Goal: Information Seeking & Learning: Get advice/opinions

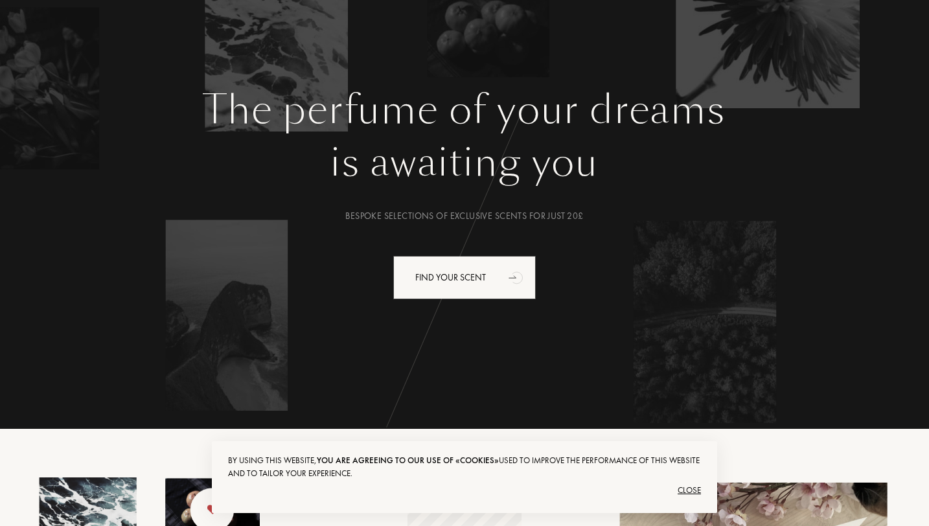
scroll to position [106, 0]
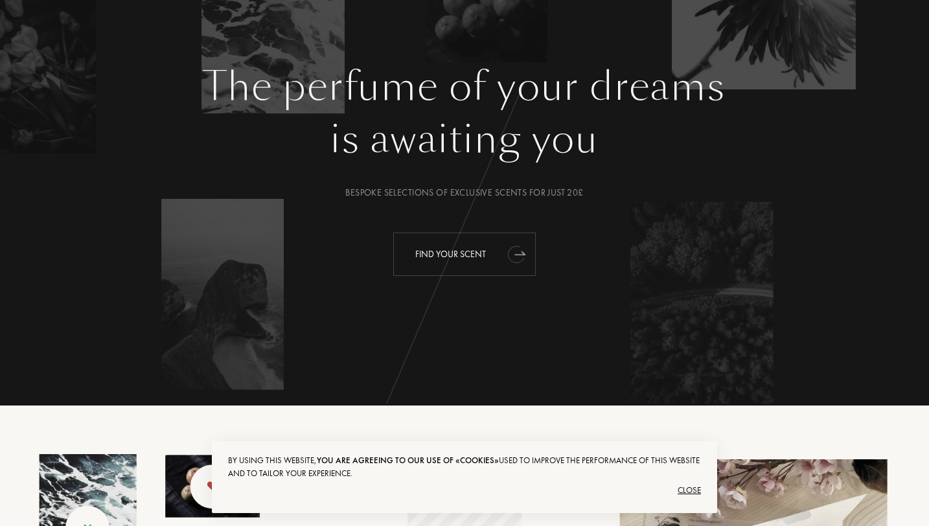
click at [509, 259] on icon "animation" at bounding box center [517, 254] width 26 height 26
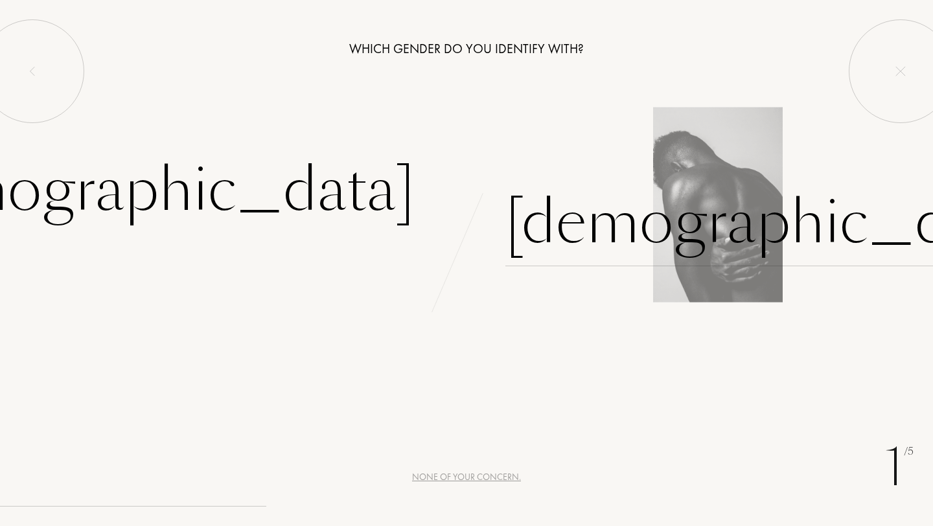
click at [544, 228] on div "Male" at bounding box center [775, 222] width 541 height 87
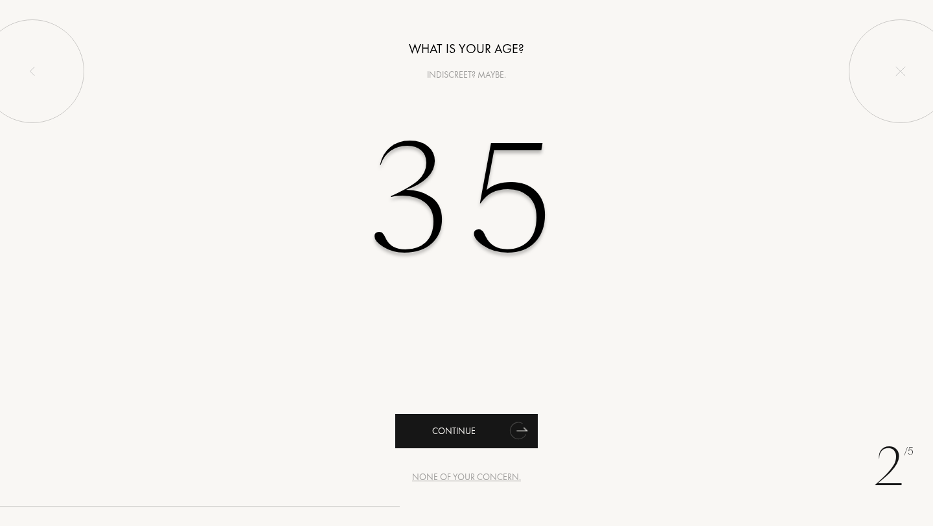
type input "35"
click at [509, 438] on icon "animation" at bounding box center [519, 430] width 26 height 26
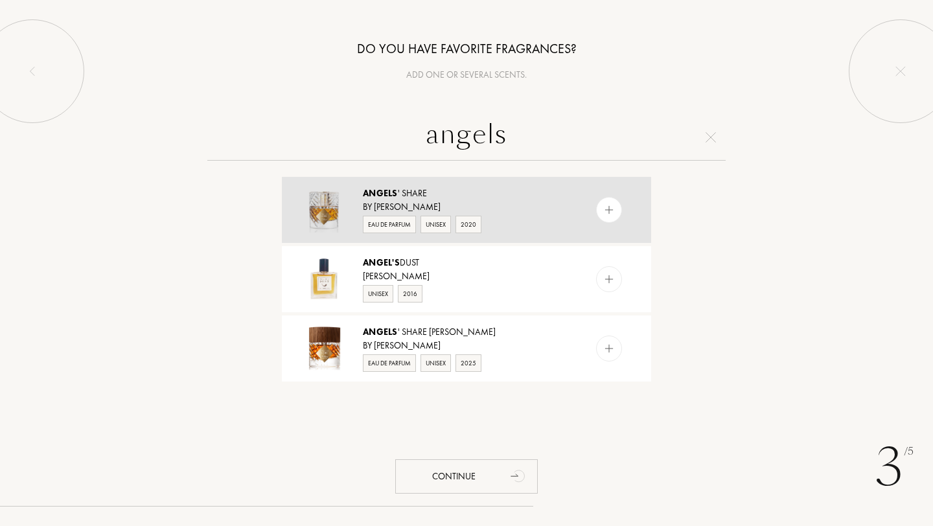
type input "angels"
click at [485, 203] on div "By Kilian" at bounding box center [466, 207] width 206 height 14
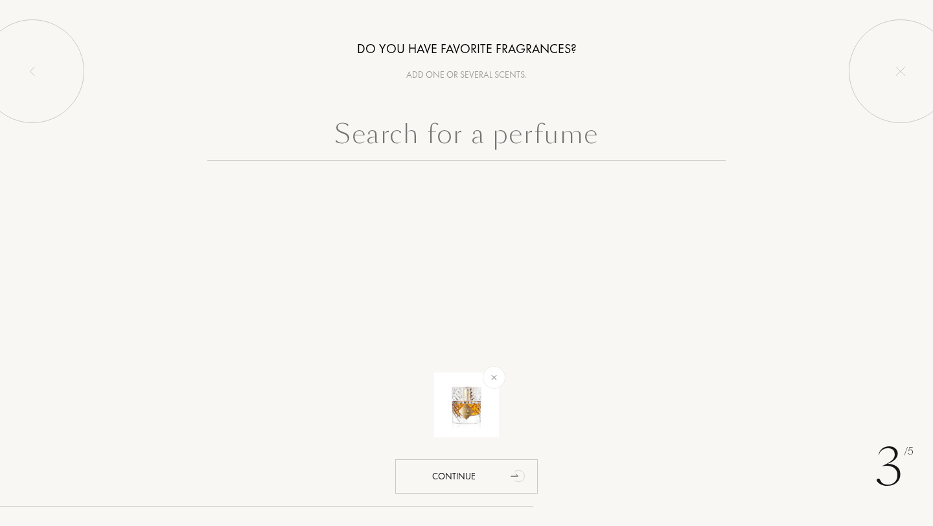
click at [439, 142] on input "text" at bounding box center [466, 137] width 518 height 47
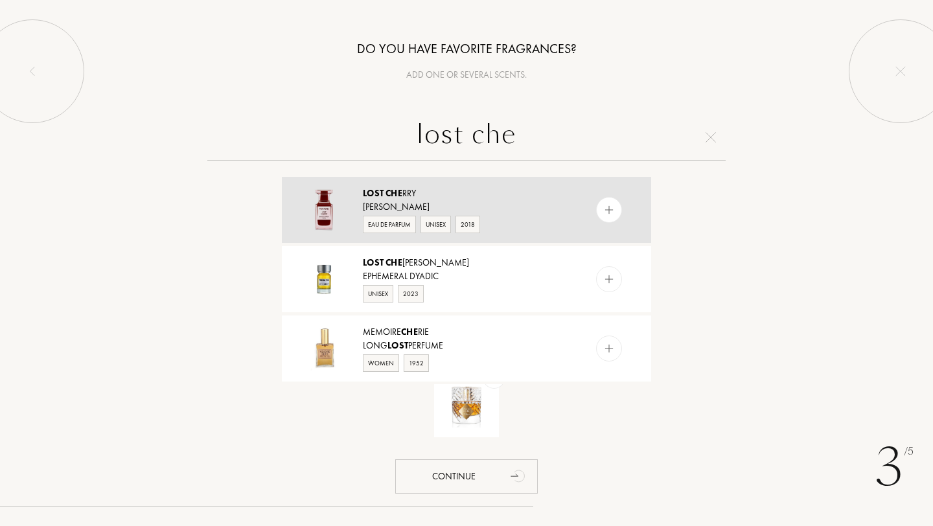
type input "lost che"
click at [446, 195] on div "Lost Che rry" at bounding box center [466, 194] width 206 height 14
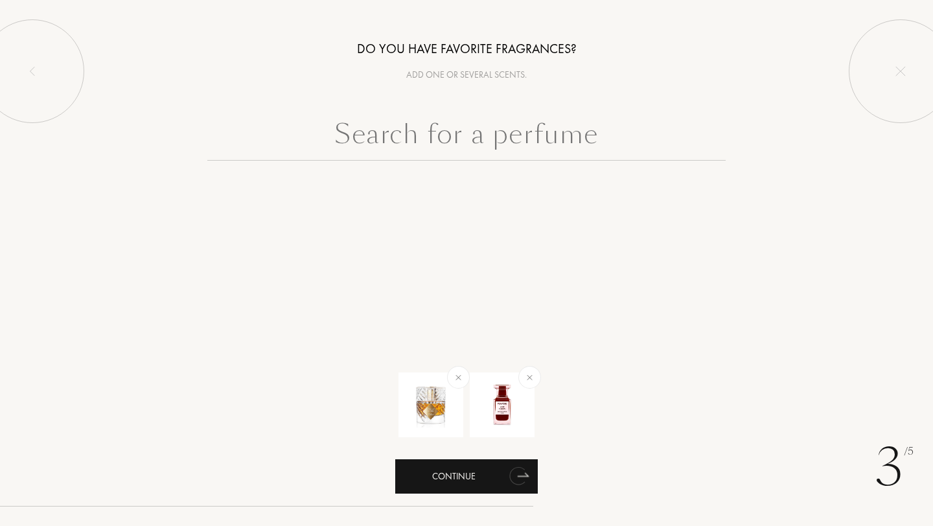
click at [497, 476] on div "Continue" at bounding box center [466, 476] width 143 height 34
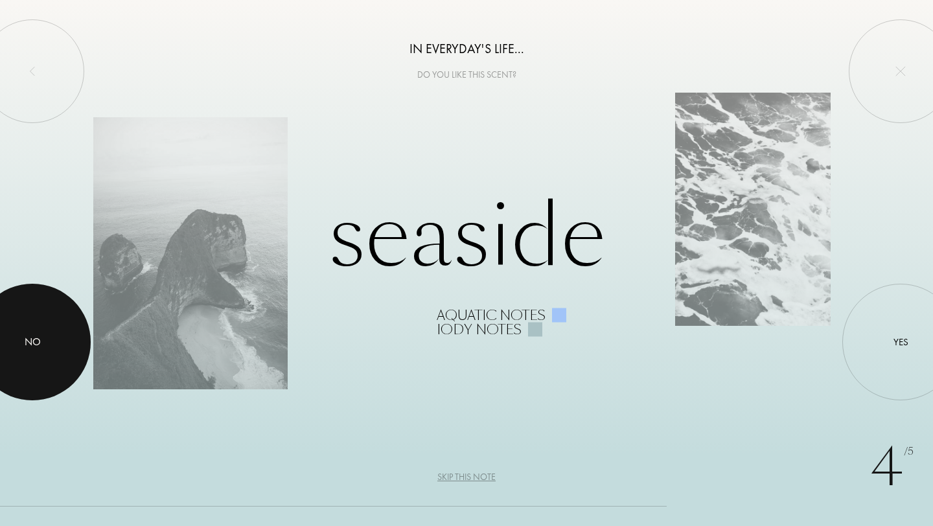
click at [36, 337] on div "No" at bounding box center [33, 342] width 16 height 16
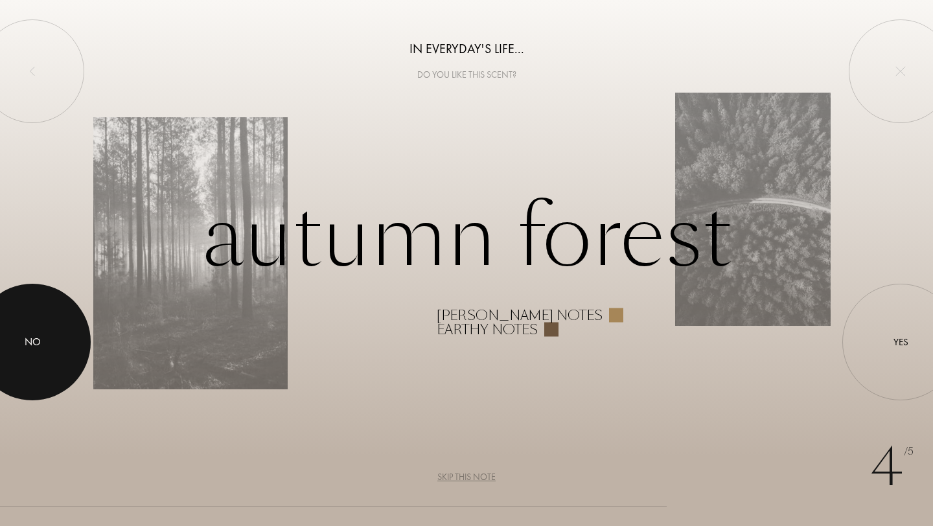
click at [44, 325] on div at bounding box center [32, 342] width 117 height 117
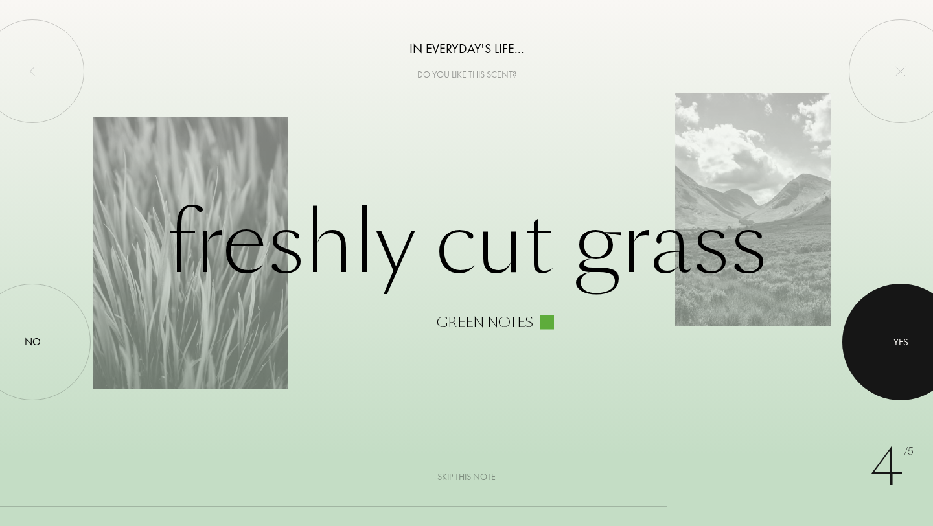
click at [872, 356] on div at bounding box center [900, 342] width 117 height 117
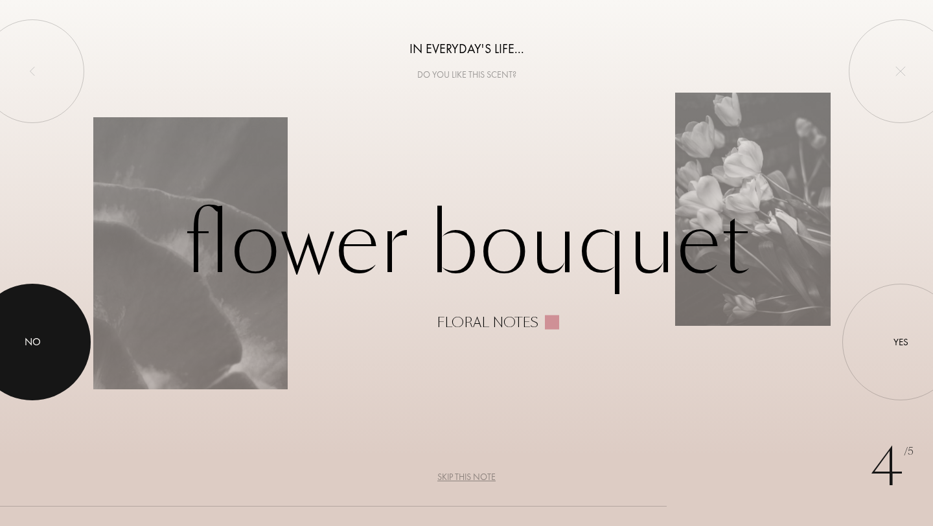
click at [54, 344] on div at bounding box center [32, 342] width 117 height 117
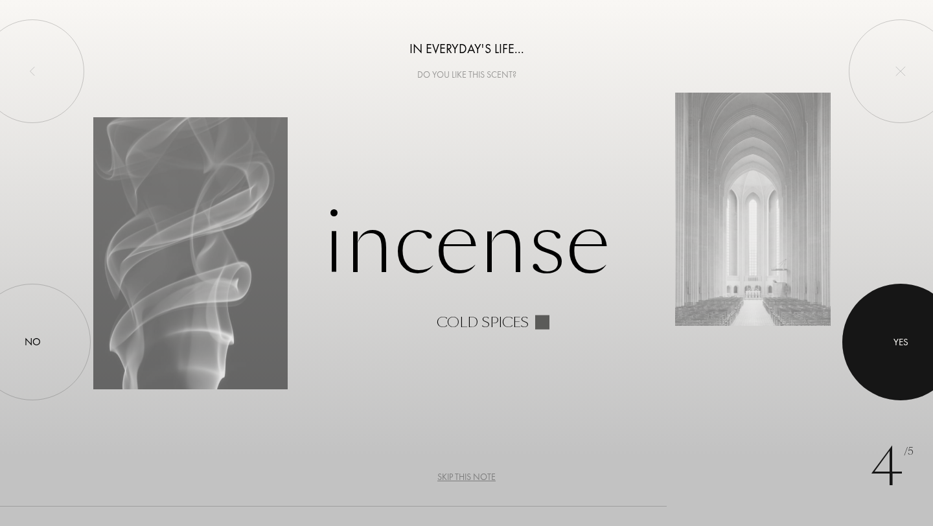
click at [902, 343] on div "Yes" at bounding box center [900, 342] width 15 height 15
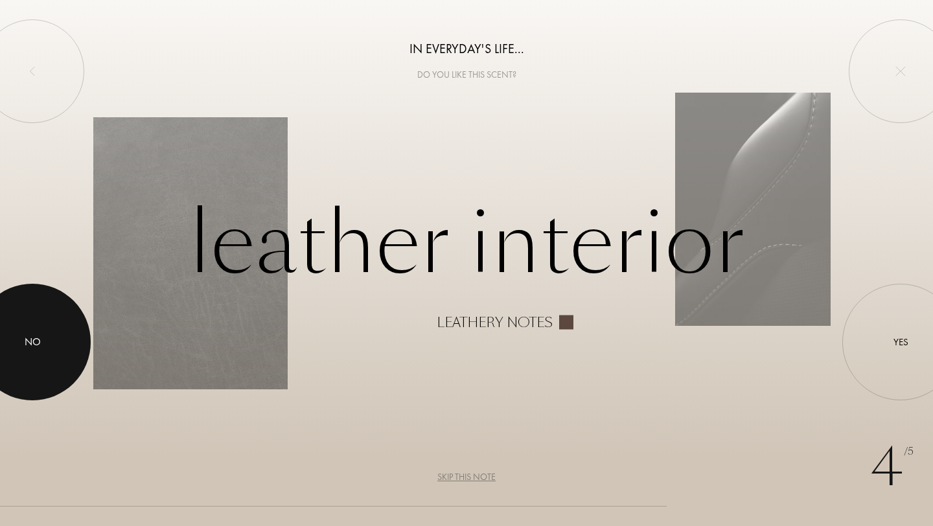
click at [49, 339] on div at bounding box center [32, 342] width 117 height 117
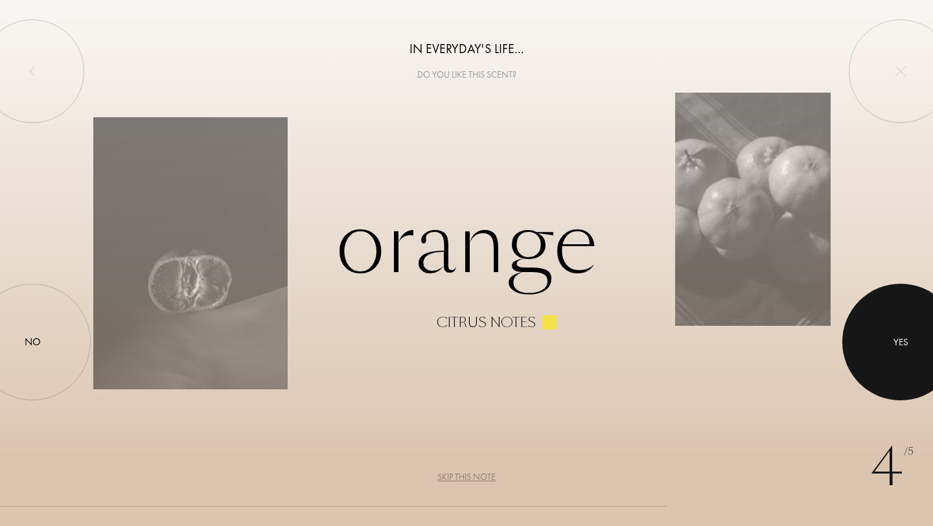
click at [891, 363] on div at bounding box center [900, 342] width 117 height 117
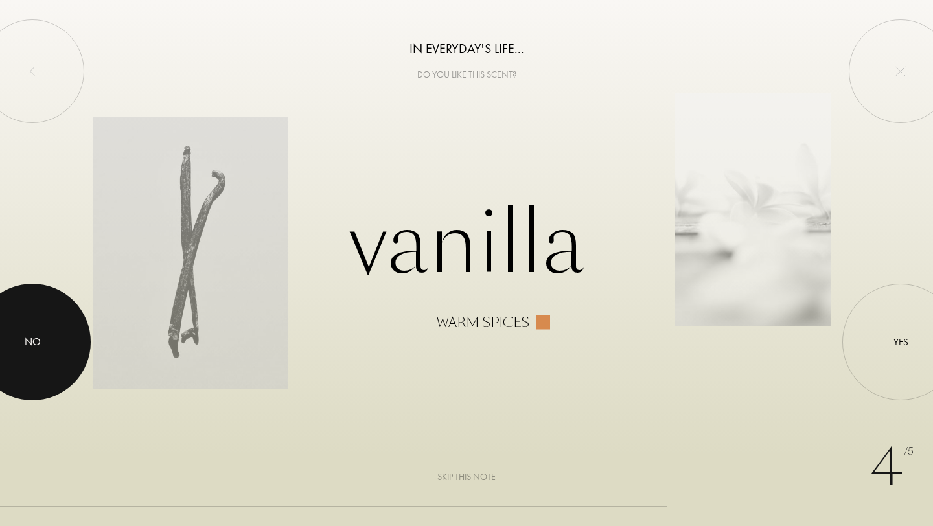
click at [62, 350] on div at bounding box center [32, 342] width 117 height 117
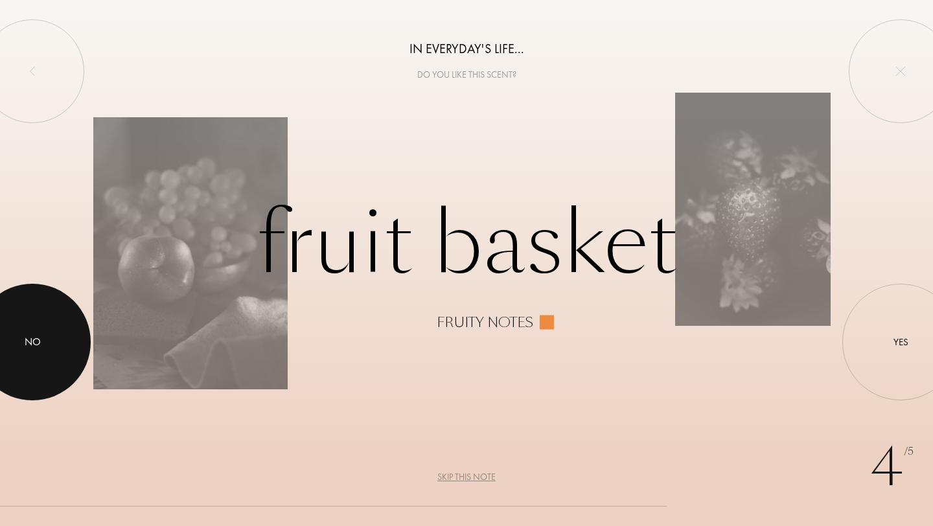
click at [55, 331] on div at bounding box center [32, 342] width 117 height 117
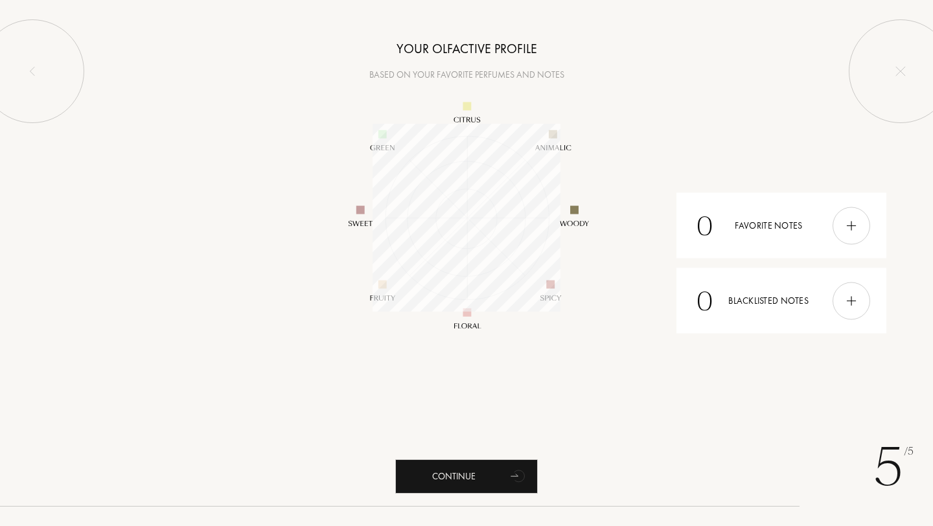
scroll to position [188, 188]
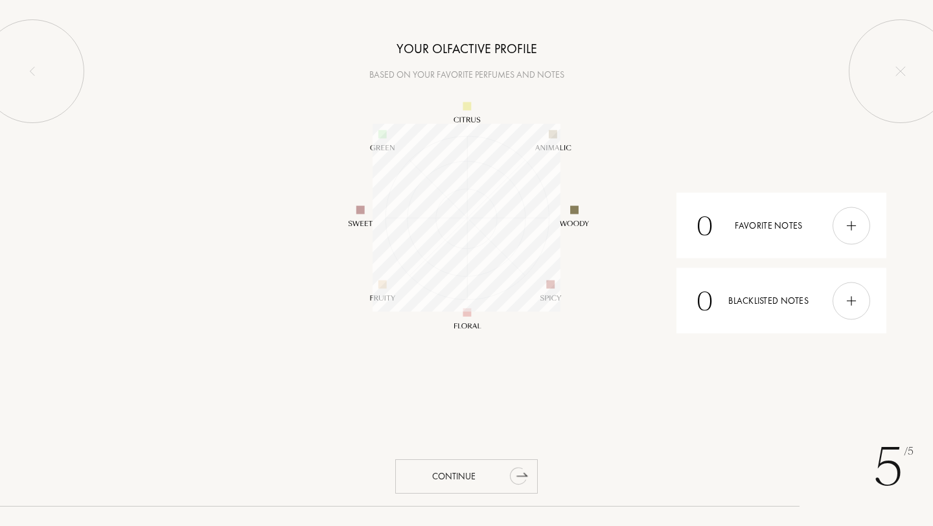
click at [467, 483] on div "Continue" at bounding box center [466, 476] width 143 height 34
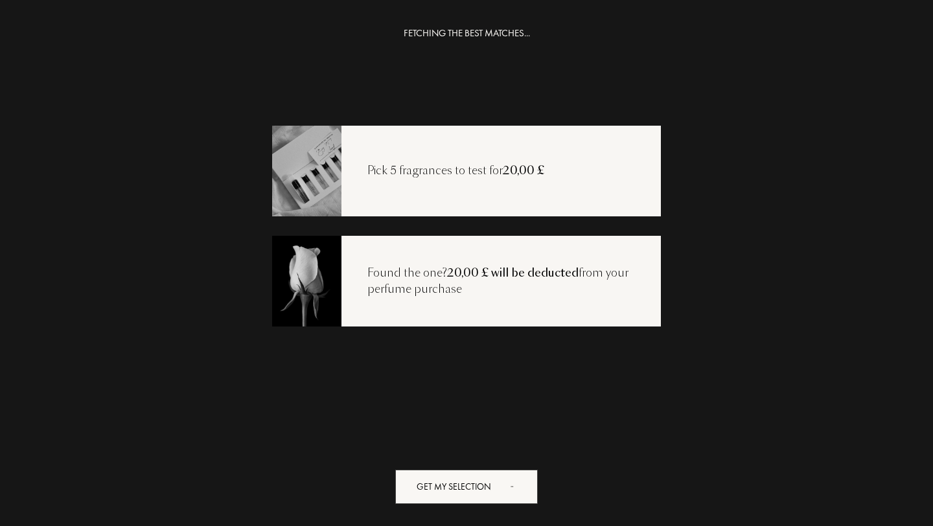
scroll to position [26, 0]
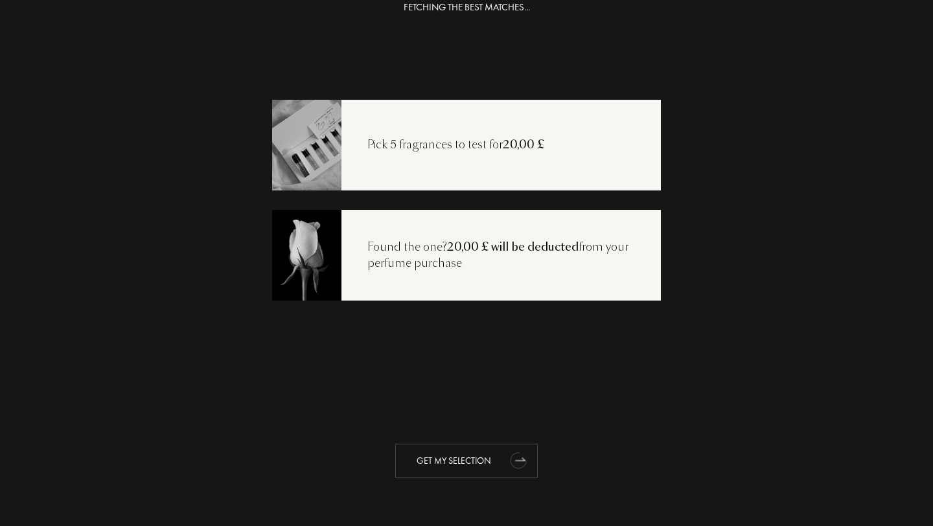
click at [479, 464] on div "Get my selection" at bounding box center [466, 461] width 143 height 34
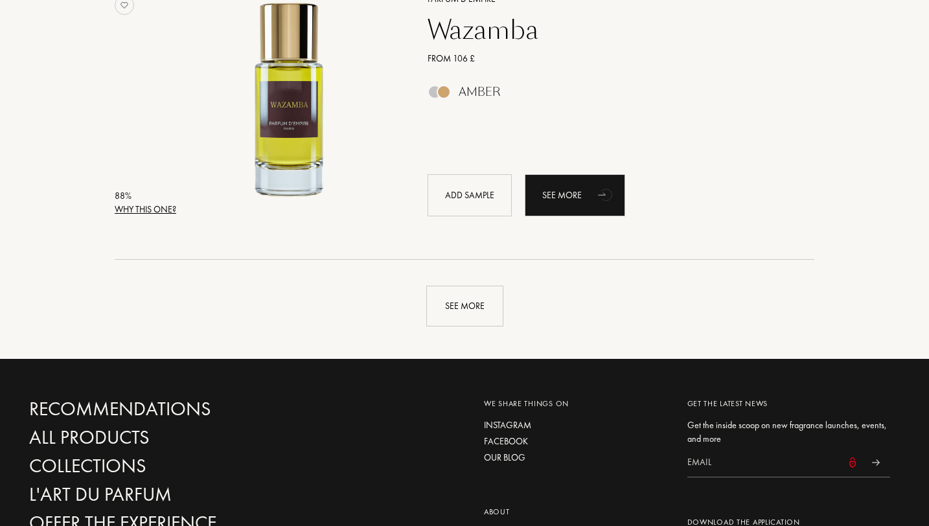
scroll to position [3051, 0]
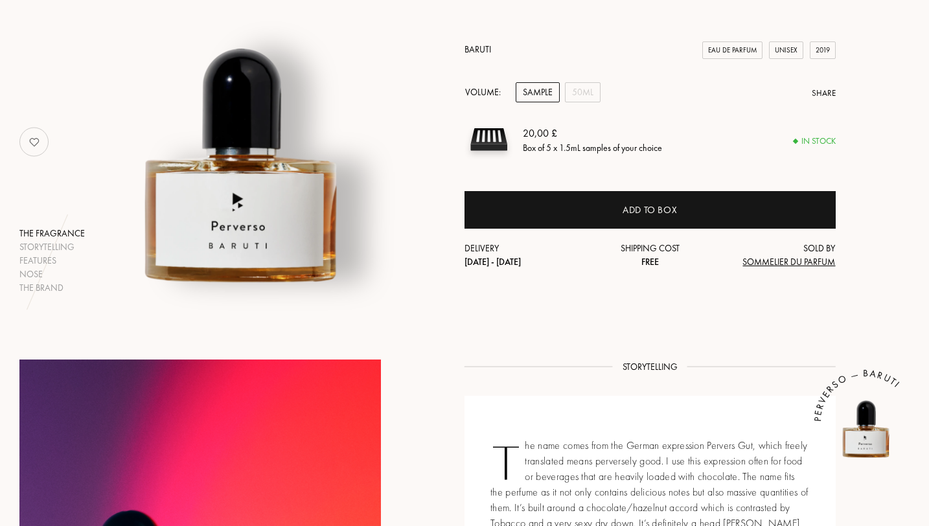
scroll to position [433, 0]
